Goal: Task Accomplishment & Management: Manage account settings

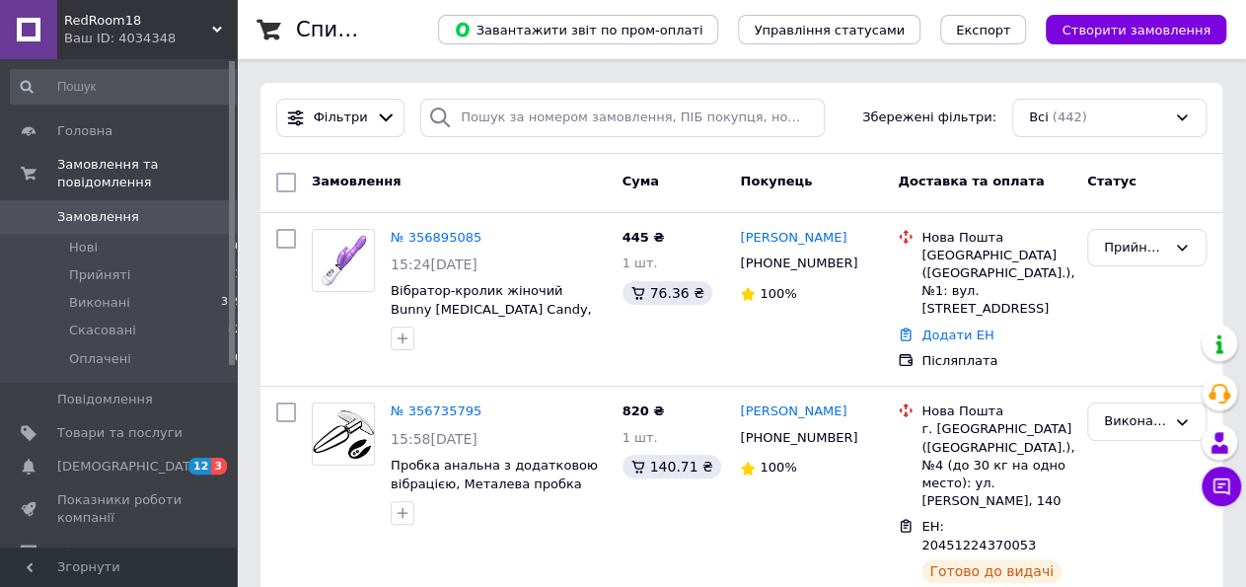
click at [445, 240] on link "№ 356895085" at bounding box center [436, 237] width 91 height 15
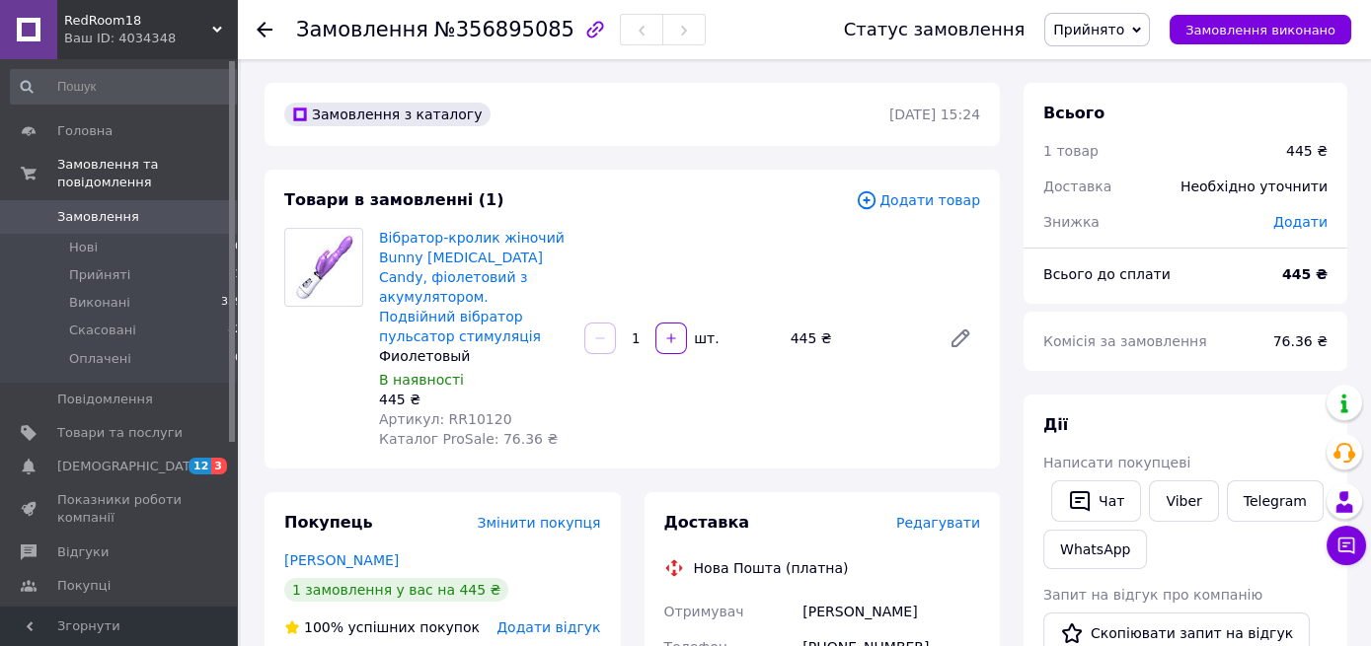
click at [578, 18] on button "button" at bounding box center [595, 30] width 34 height 34
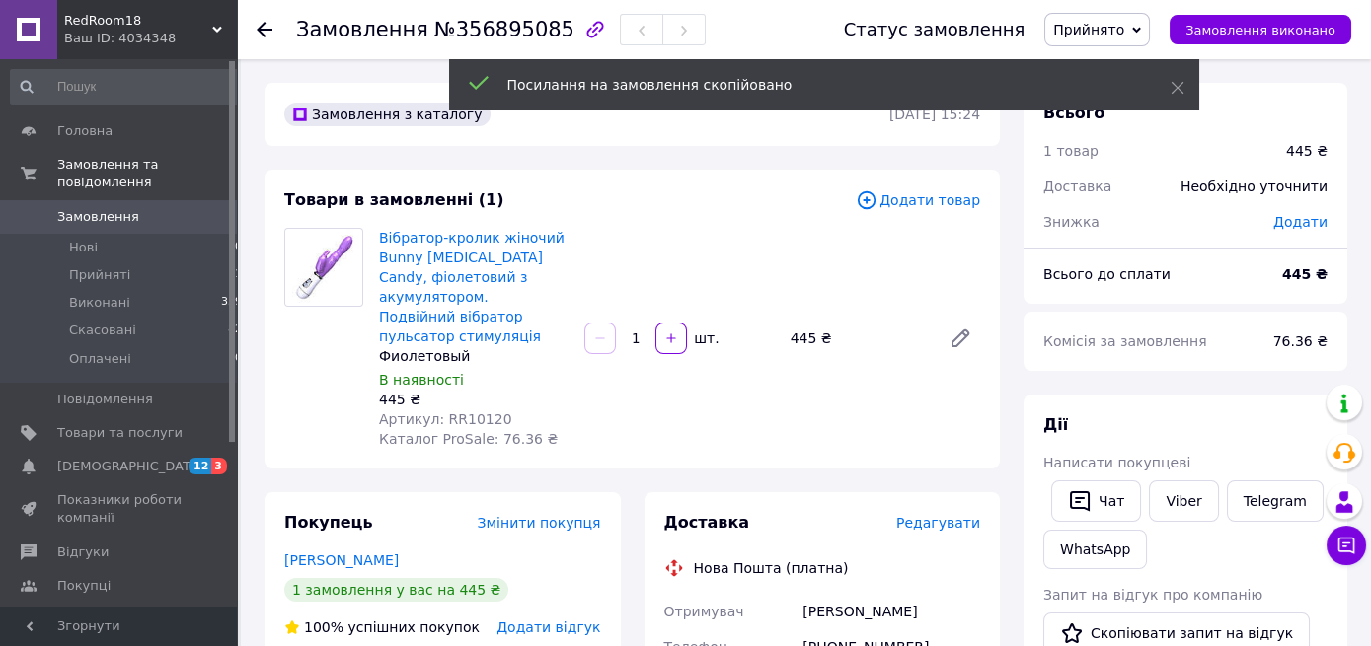
click at [583, 23] on icon "button" at bounding box center [595, 30] width 24 height 24
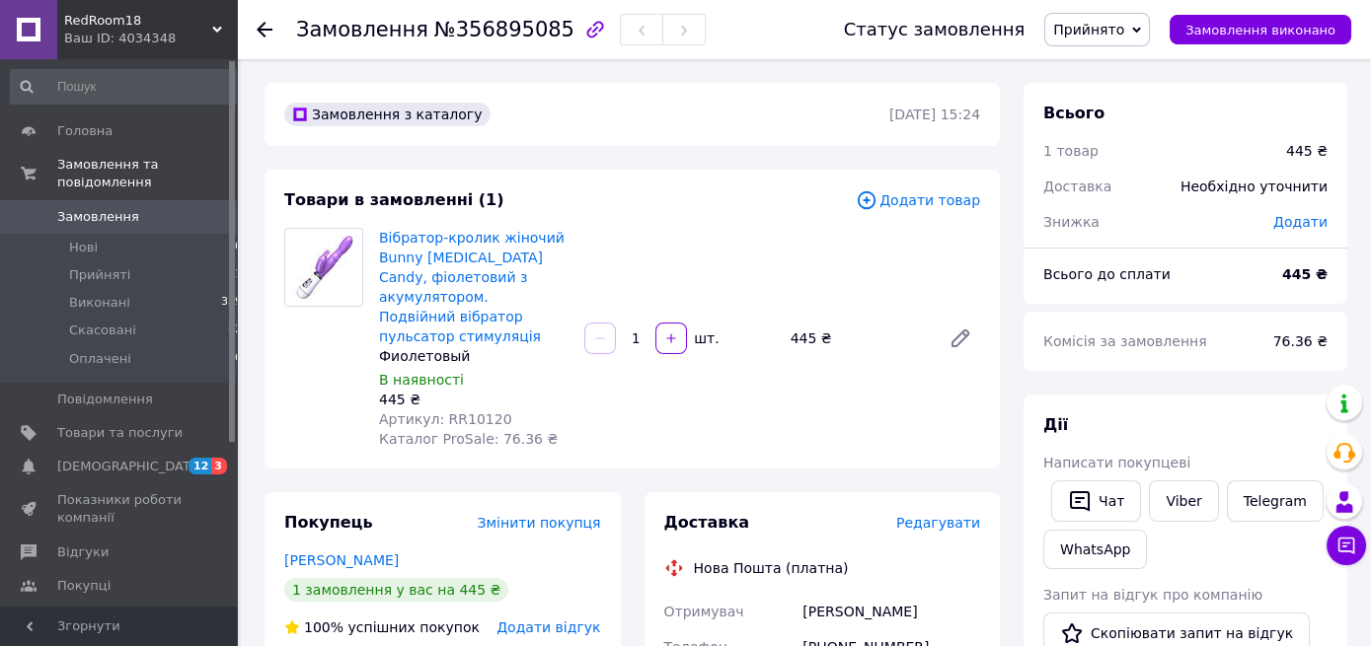
click at [266, 27] on icon at bounding box center [265, 30] width 16 height 16
